Goal: Find specific page/section

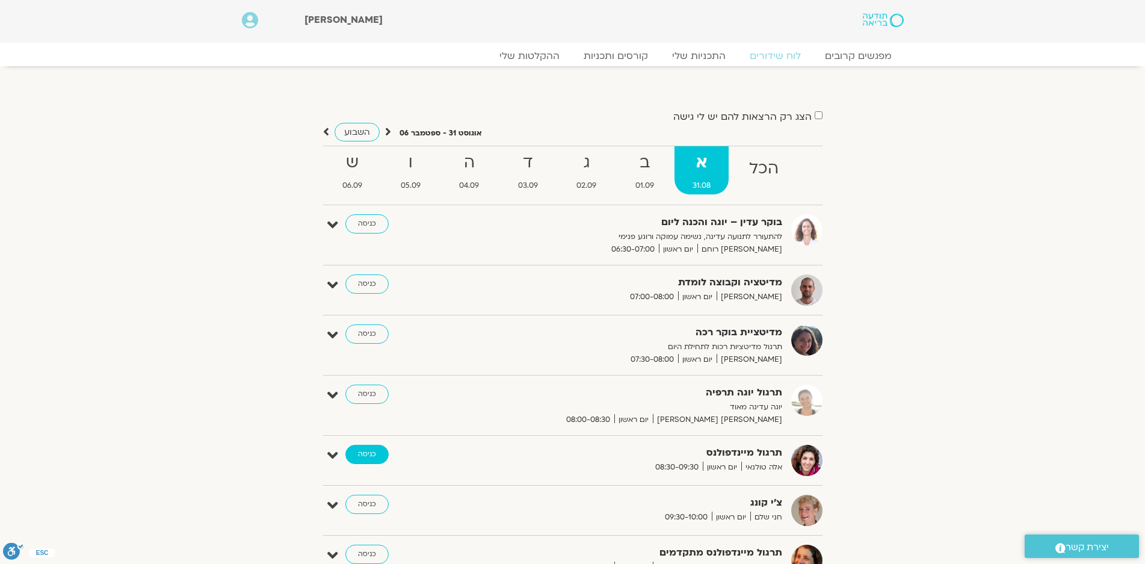
click at [369, 452] on link "כניסה" at bounding box center [367, 454] width 43 height 19
